Goal: Navigation & Orientation: Understand site structure

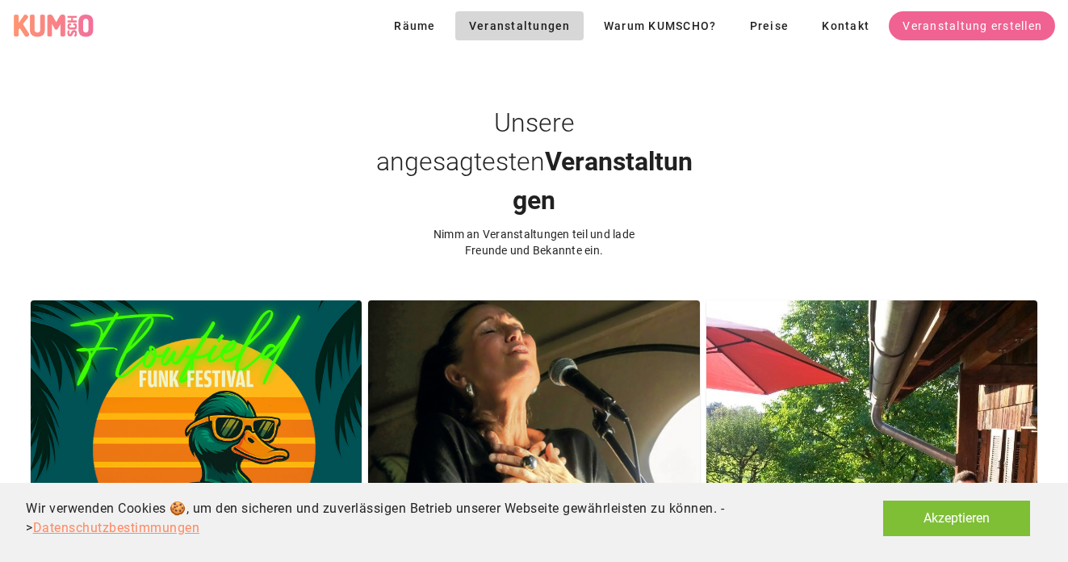
click at [926, 518] on button "Akzeptieren" at bounding box center [956, 518] width 147 height 36
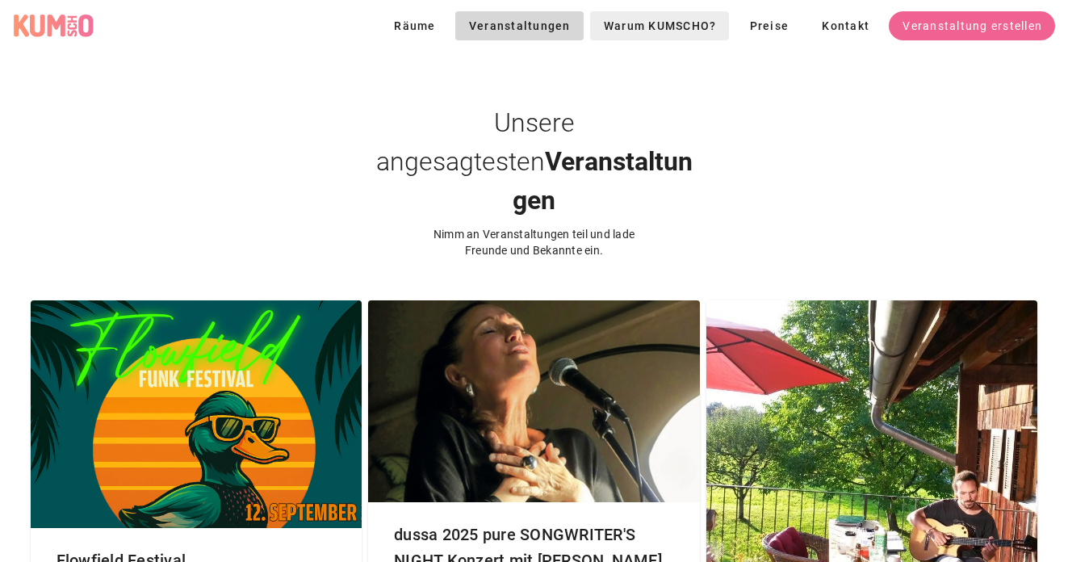
click at [676, 23] on span "Warum KUMSCHO?" at bounding box center [660, 25] width 114 height 13
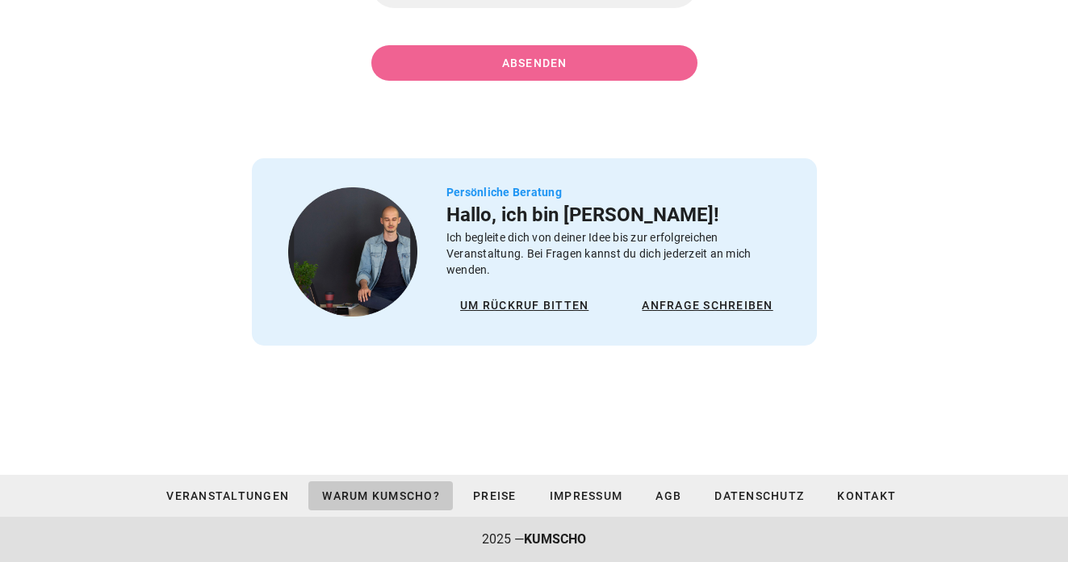
scroll to position [3314, 0]
click at [872, 494] on span "Kontakt" at bounding box center [866, 496] width 60 height 13
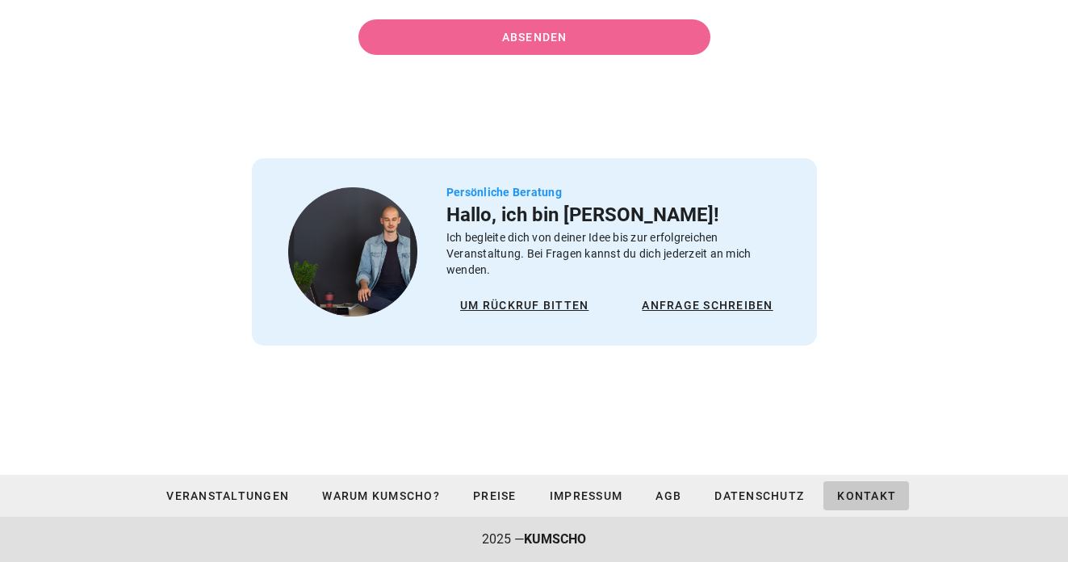
scroll to position [491, 0]
click at [764, 501] on span "Datenschutz" at bounding box center [758, 495] width 90 height 13
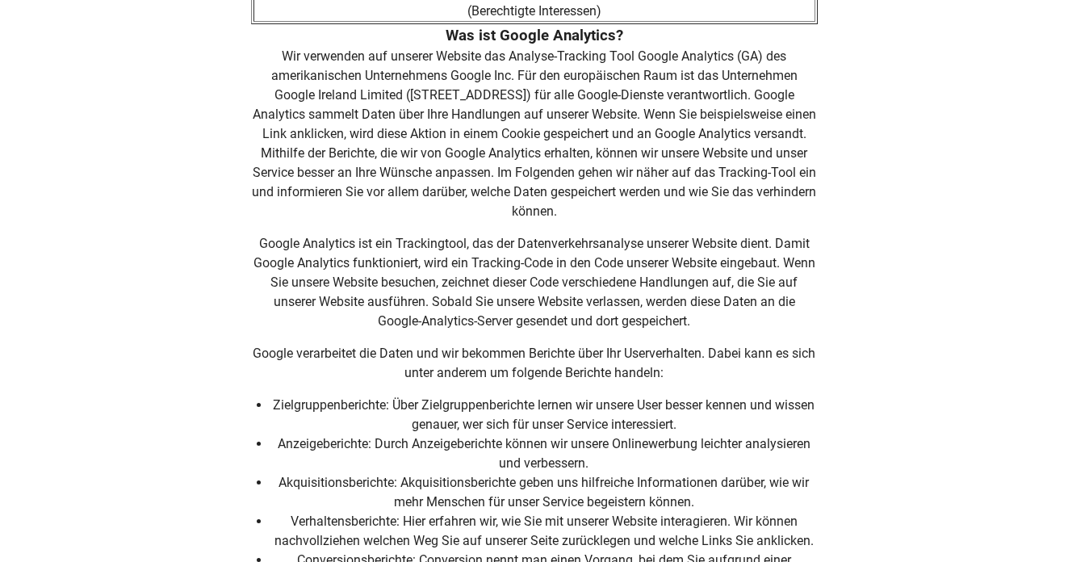
scroll to position [8603, 0]
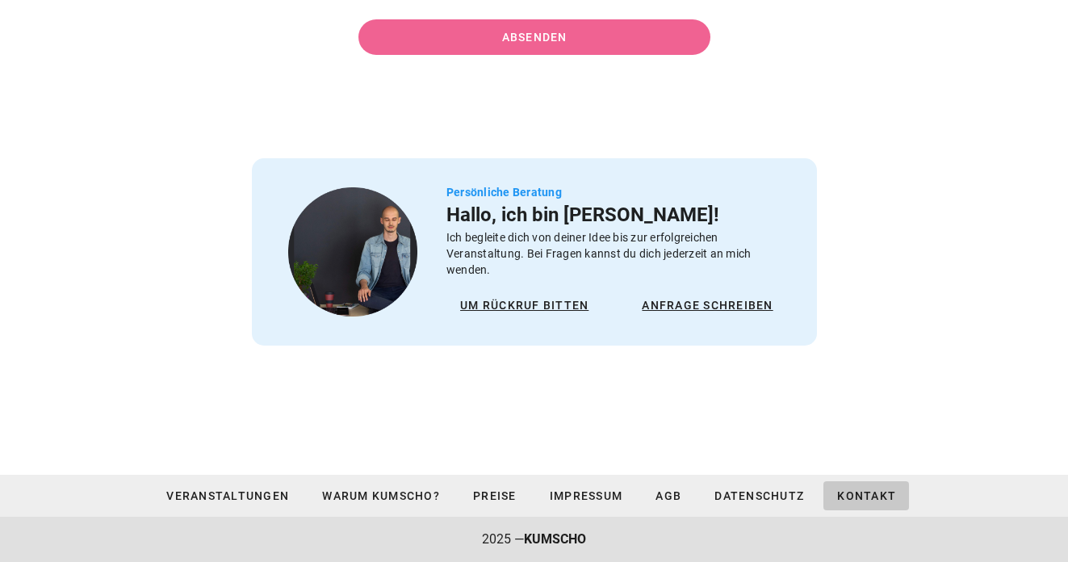
scroll to position [491, 0]
click at [606, 500] on span "Impressum" at bounding box center [586, 495] width 74 height 13
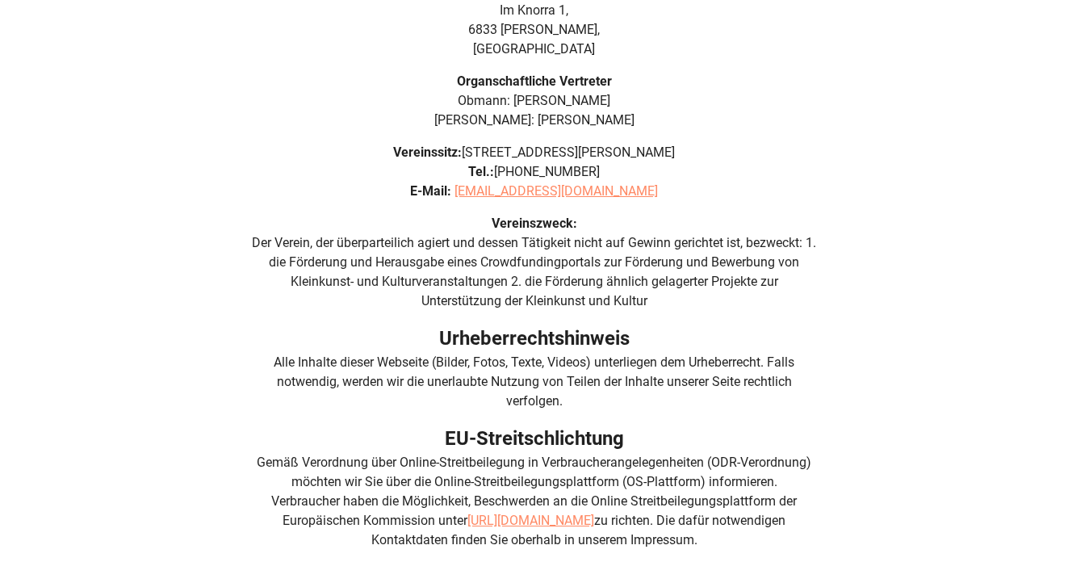
scroll to position [224, 0]
